Goal: Task Accomplishment & Management: Use online tool/utility

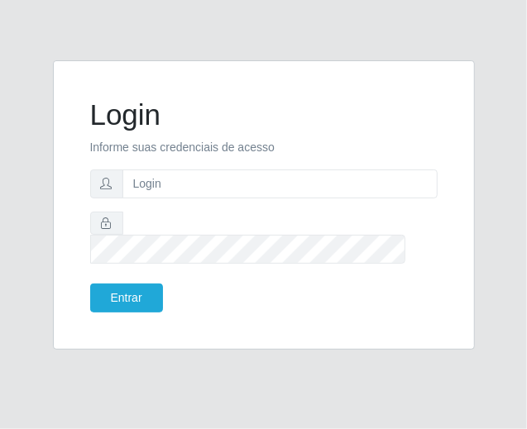
type input "[EMAIL_ADDRESS][DOMAIN_NAME]"
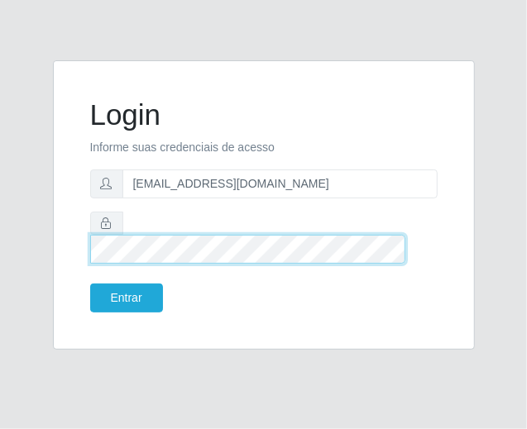
click at [90, 284] on button "Entrar" at bounding box center [126, 298] width 73 height 29
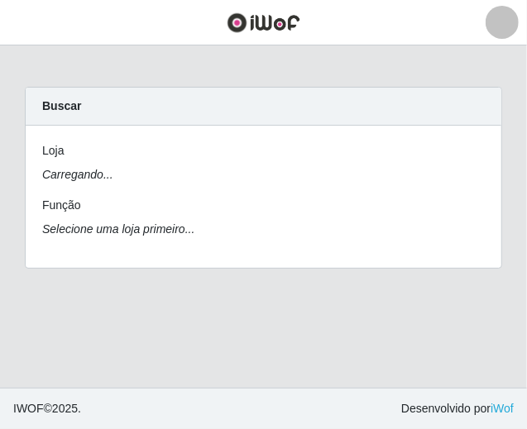
click at [127, 284] on div "Carregando... Buscar [PERSON_NAME]... Função Selecione uma loja primeiro..." at bounding box center [263, 188] width 502 height 202
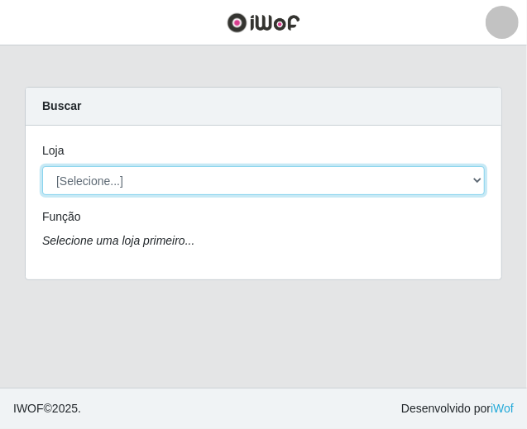
click at [396, 177] on select "[Selecione...] SuperFácil Atacado - São Gonçalo do Amarante" at bounding box center [263, 180] width 442 height 29
select select "408"
click at [42, 166] on select "[Selecione...] SuperFácil Atacado - São Gonçalo do Amarante" at bounding box center [263, 180] width 442 height 29
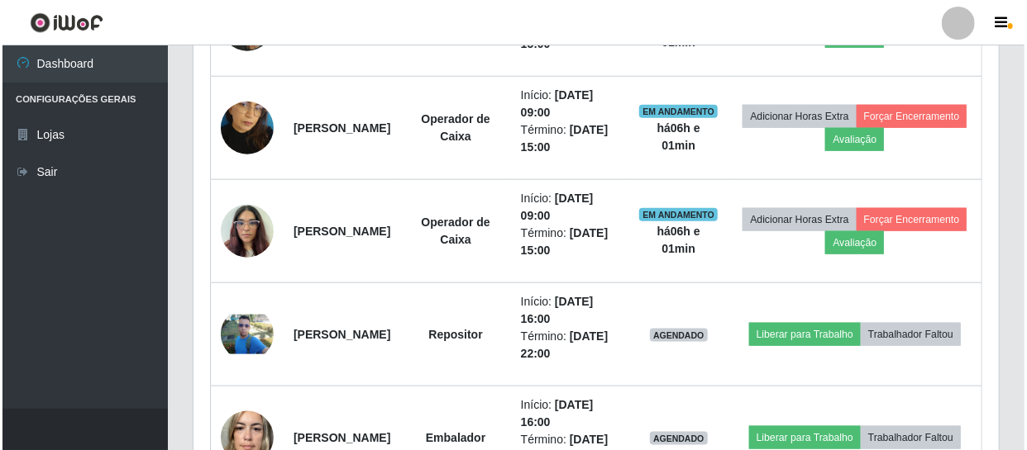
scroll to position [826229, 825766]
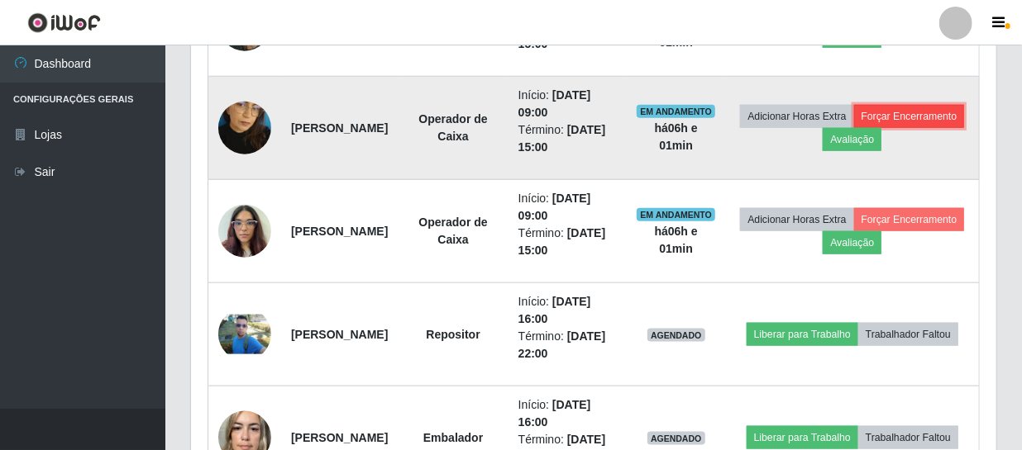
click at [526, 128] on button "Forçar Encerramento" at bounding box center [909, 116] width 111 height 23
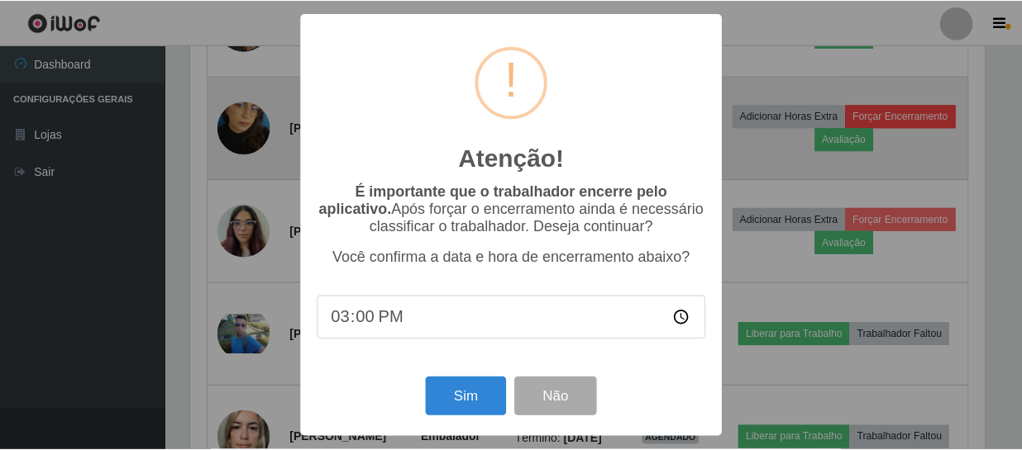
scroll to position [343, 798]
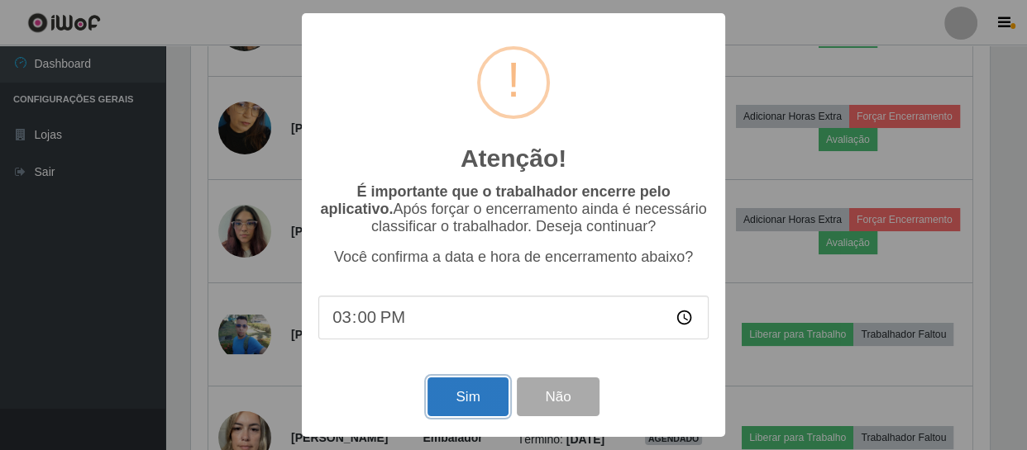
click at [460, 396] on button "Sim" at bounding box center [467, 397] width 80 height 39
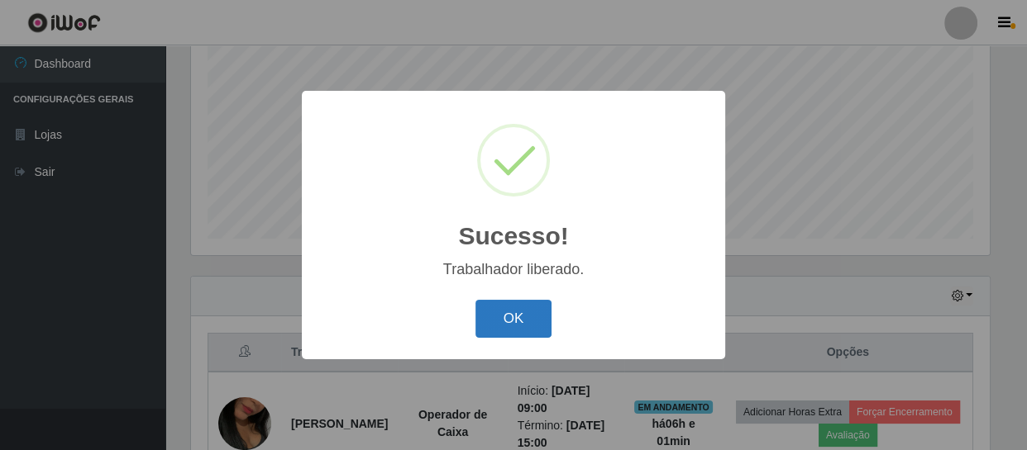
click at [522, 308] on button "OK" at bounding box center [513, 319] width 77 height 39
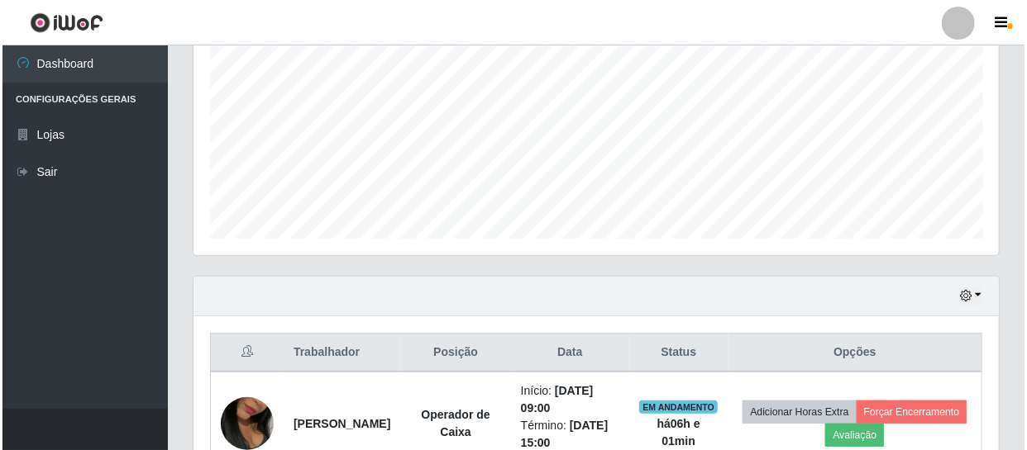
scroll to position [653, 0]
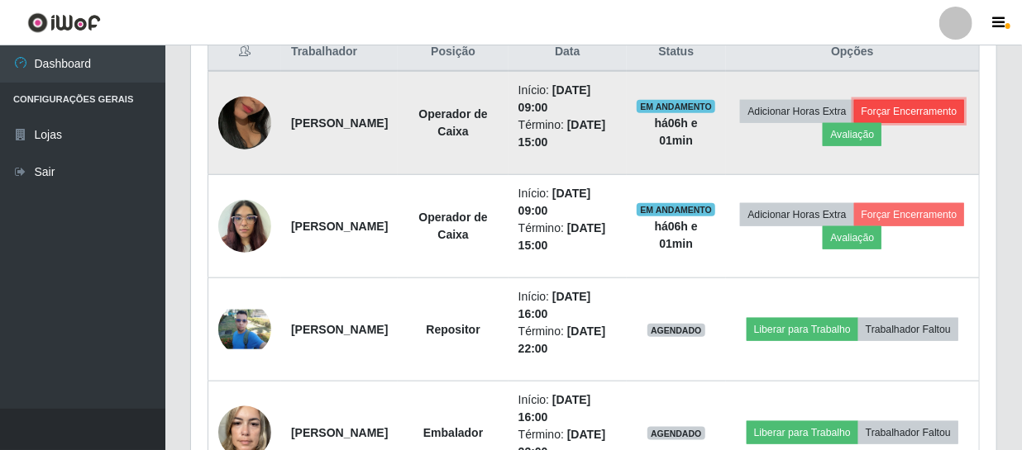
click at [526, 123] on button "Forçar Encerramento" at bounding box center [909, 111] width 111 height 23
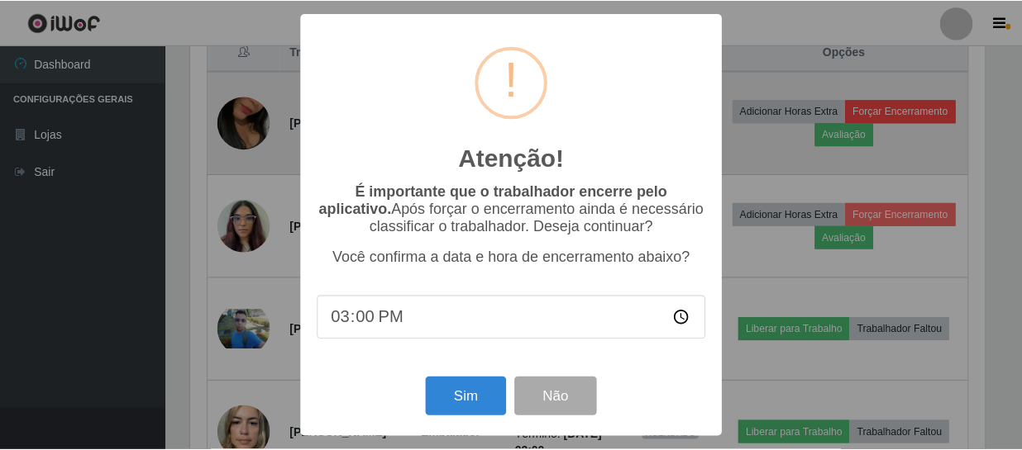
scroll to position [343, 798]
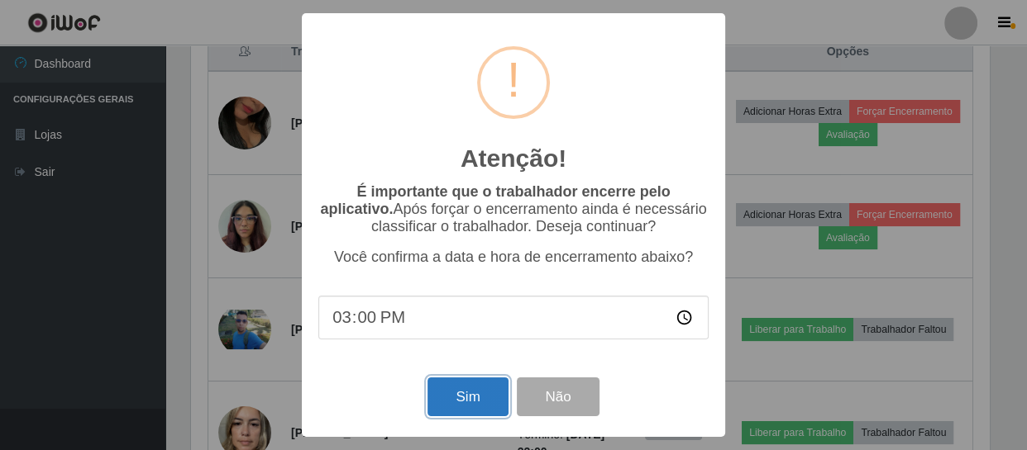
click at [464, 411] on button "Sim" at bounding box center [467, 397] width 80 height 39
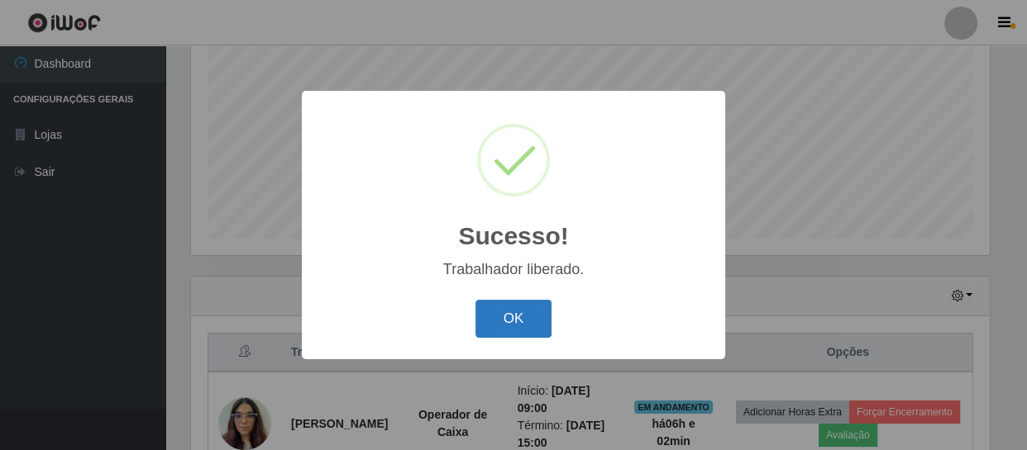
click at [502, 330] on button "OK" at bounding box center [513, 319] width 77 height 39
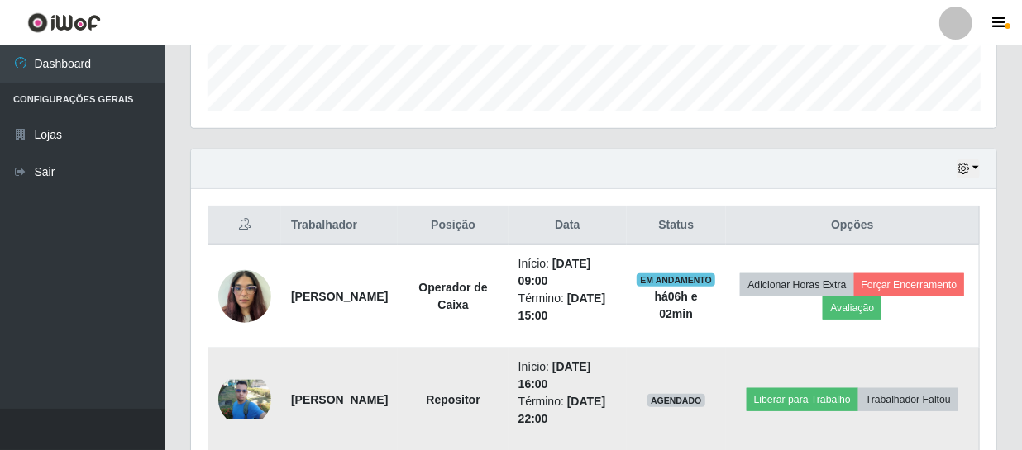
scroll to position [653, 0]
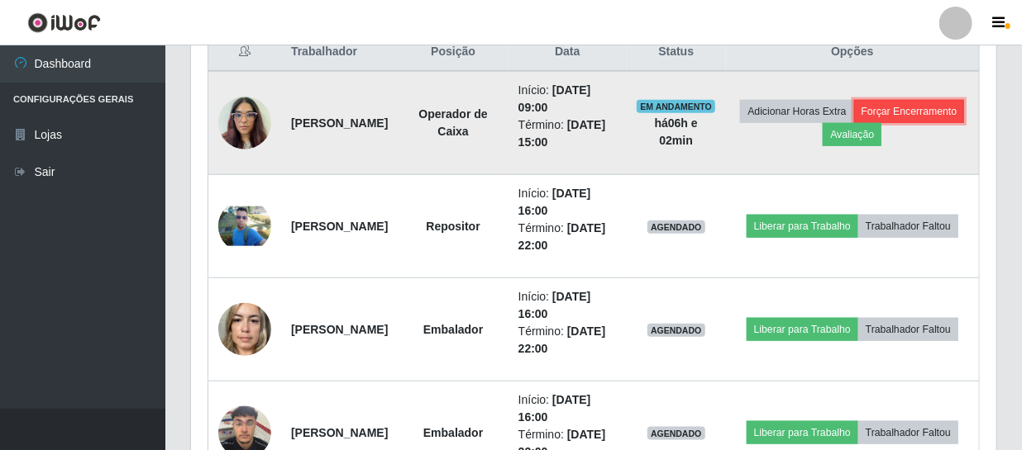
click at [526, 123] on button "Forçar Encerramento" at bounding box center [909, 111] width 111 height 23
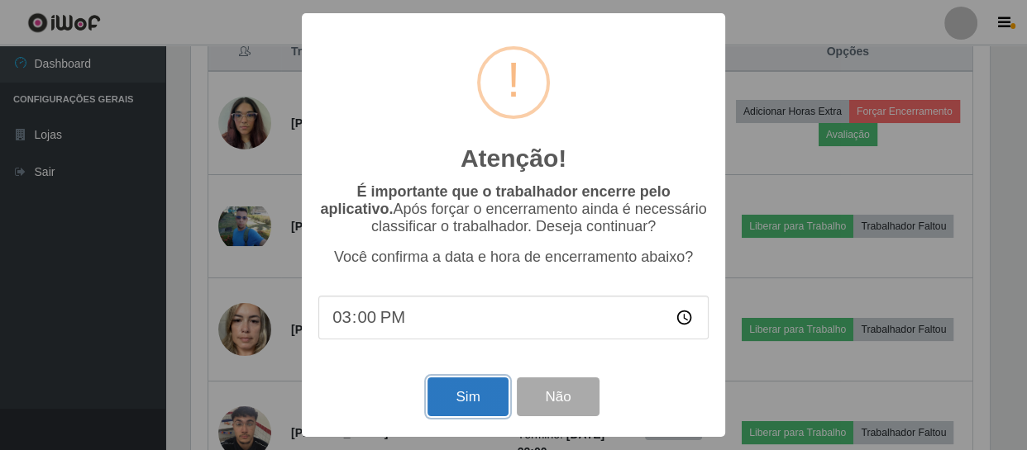
click at [479, 398] on button "Sim" at bounding box center [467, 397] width 80 height 39
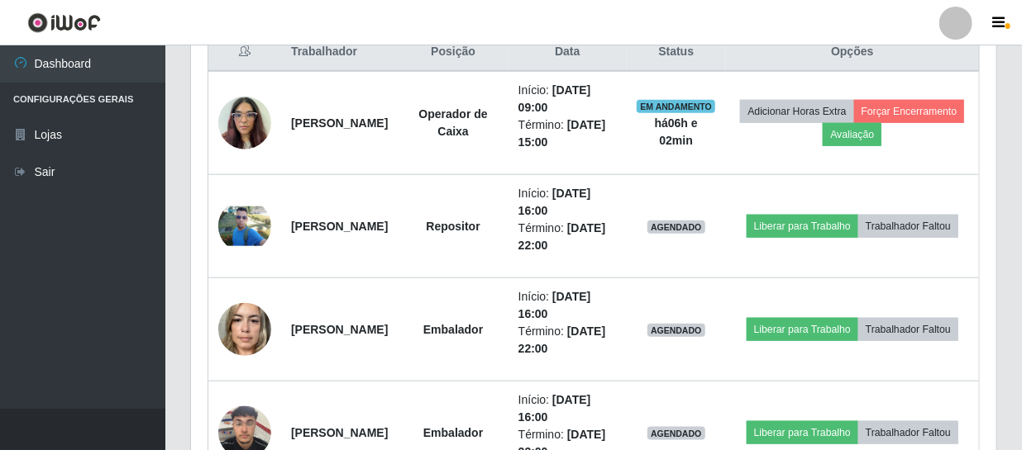
scroll to position [0, 0]
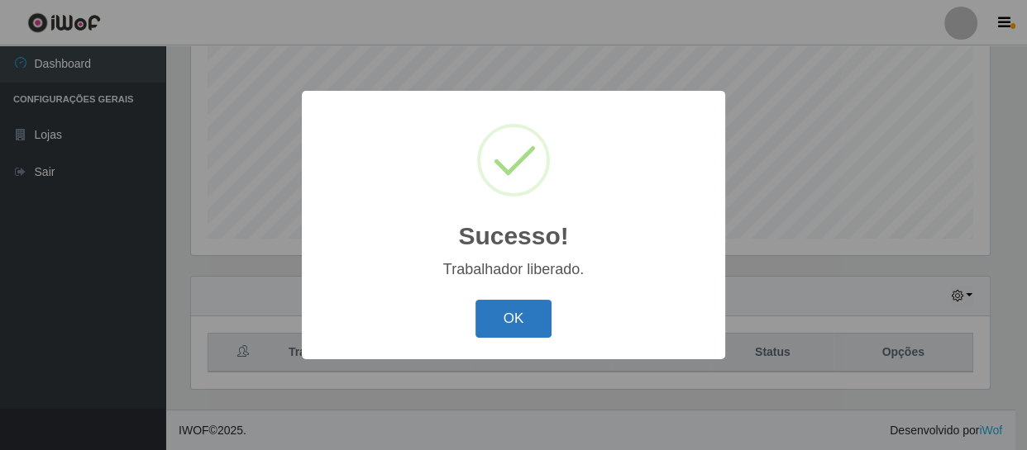
click at [501, 308] on button "OK" at bounding box center [513, 319] width 77 height 39
